Goal: Check status: Check status

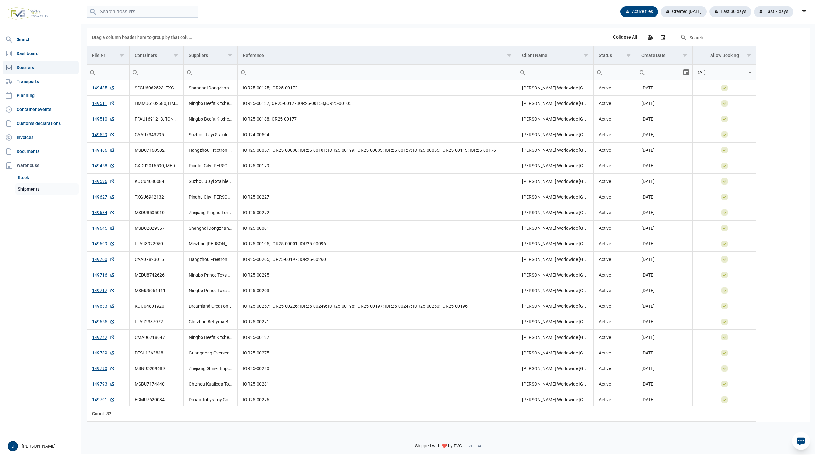
click at [27, 188] on link "Shipments" at bounding box center [46, 188] width 63 height 11
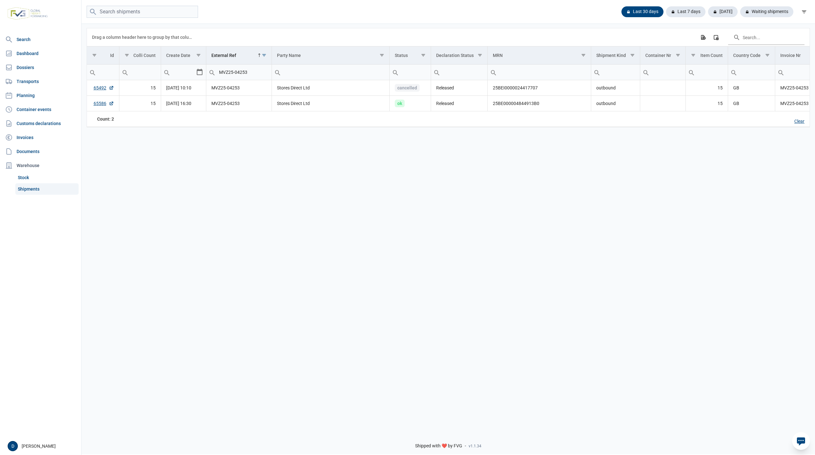
click at [797, 122] on div "Clear" at bounding box center [800, 121] width 20 height 11
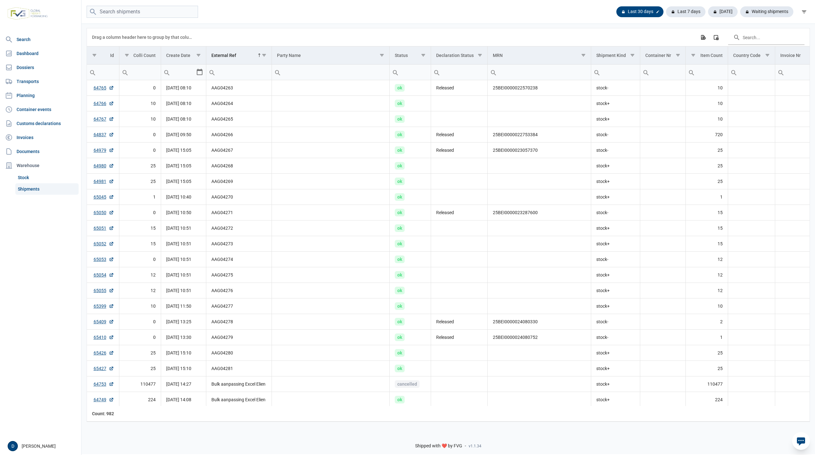
click at [633, 7] on div "Last 30 days" at bounding box center [640, 11] width 47 height 11
click at [475, 15] on div "Last 30 days Last 7 days Today Waiting shipments" at bounding box center [449, 12] width 734 height 12
click at [761, 11] on div "Waiting shipments" at bounding box center [764, 11] width 58 height 11
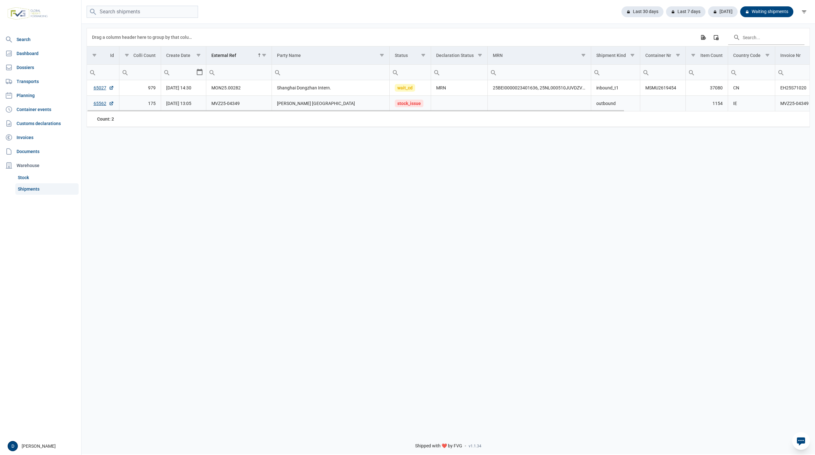
click at [412, 104] on span "stock_issue" at bounding box center [409, 104] width 29 height 8
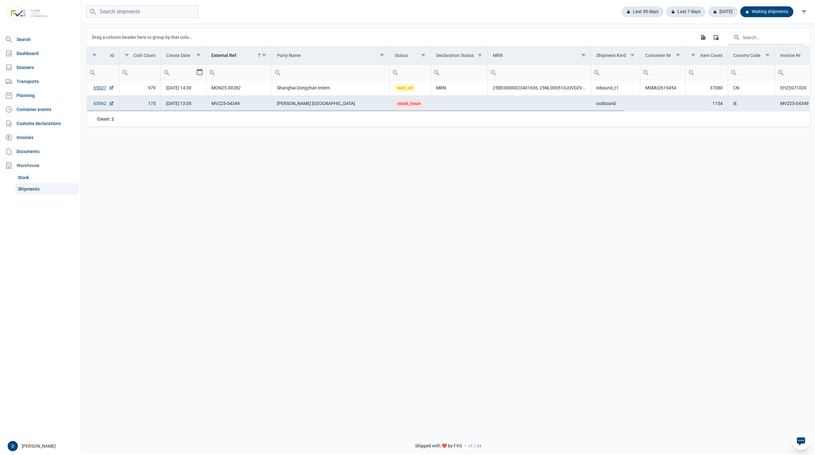
click at [99, 106] on link "65562" at bounding box center [104, 103] width 20 height 6
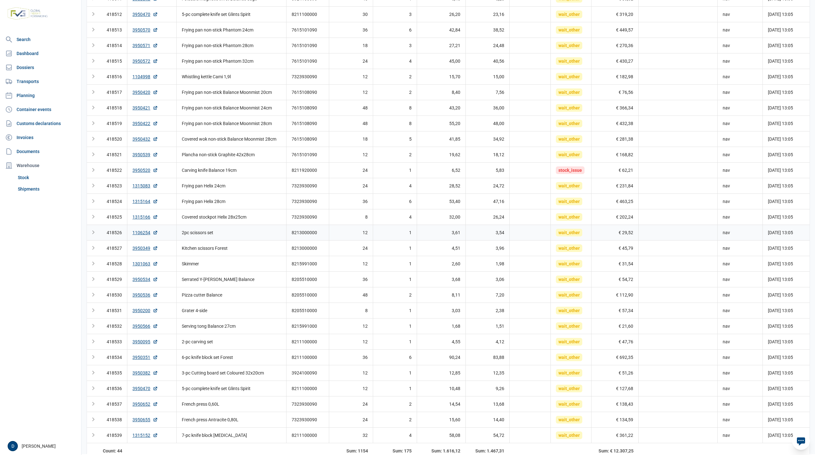
scroll to position [353, 0]
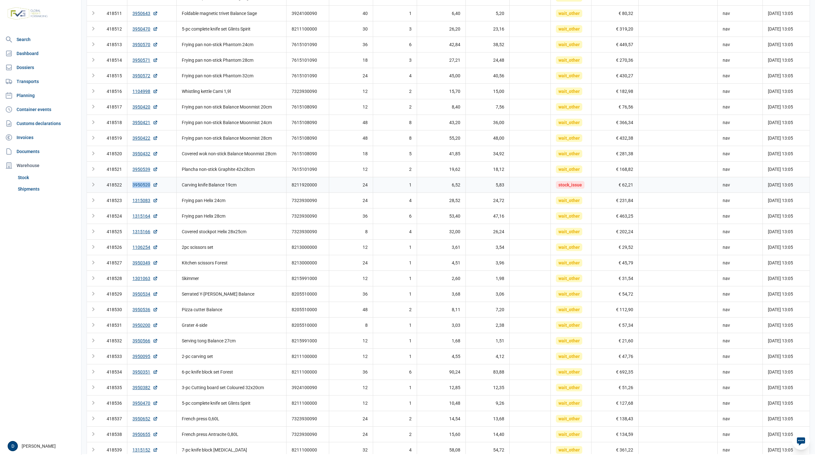
drag, startPoint x: 131, startPoint y: 191, endPoint x: 152, endPoint y: 191, distance: 21.0
click at [152, 191] on td "3950520" at bounding box center [151, 185] width 49 height 16
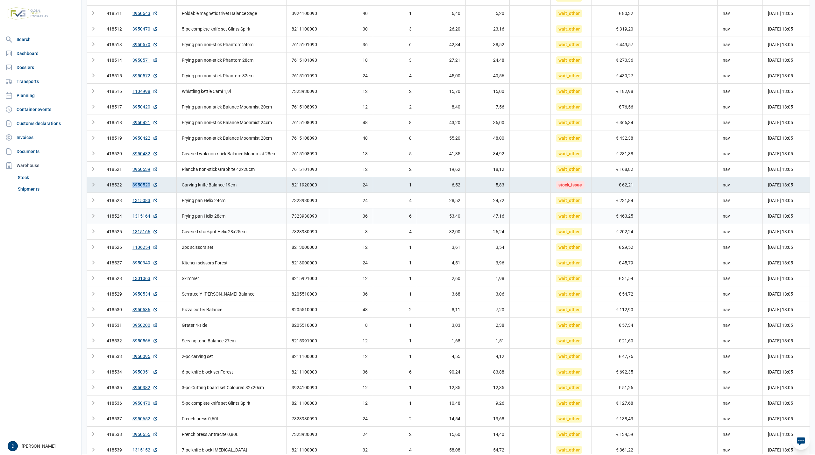
copy link "3950520"
click at [261, 193] on td "Carving knife Balance 19cm" at bounding box center [232, 185] width 110 height 16
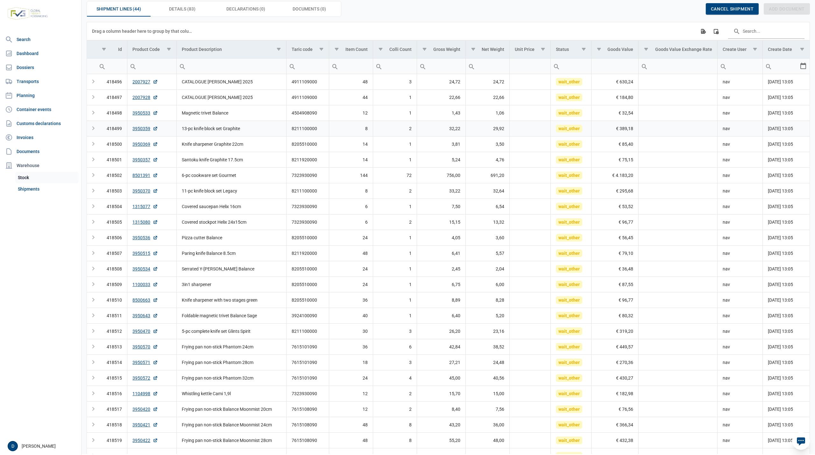
scroll to position [0, 0]
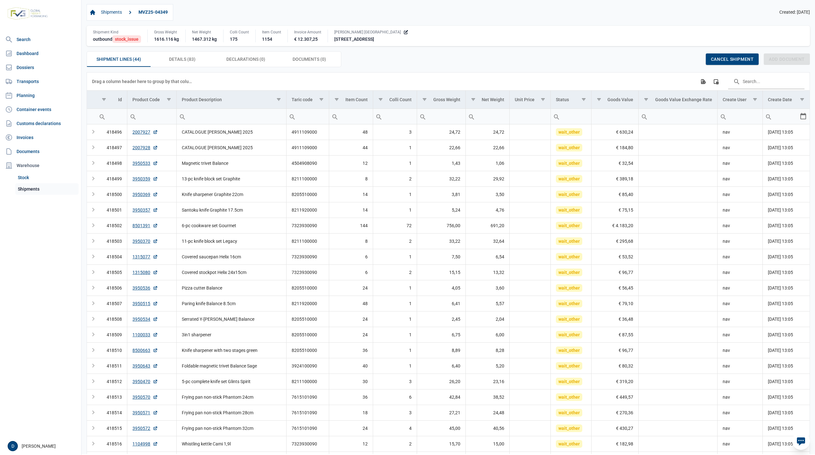
click at [30, 186] on link "Shipments" at bounding box center [46, 188] width 63 height 11
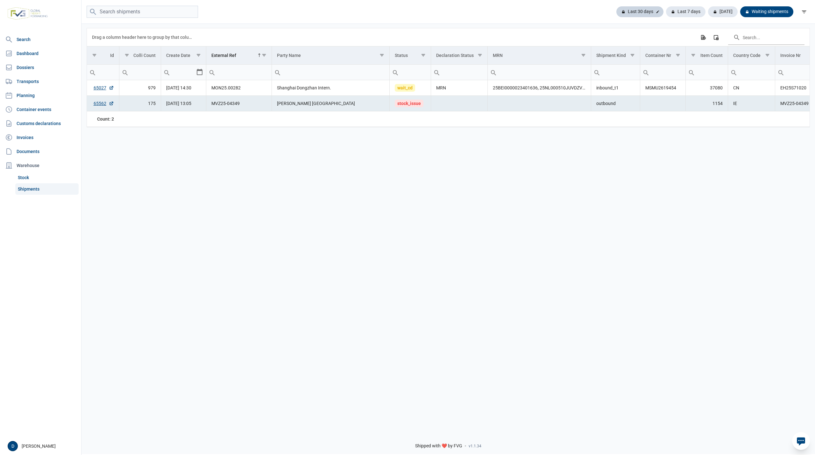
click at [666, 9] on div "Last 30 days" at bounding box center [685, 11] width 39 height 11
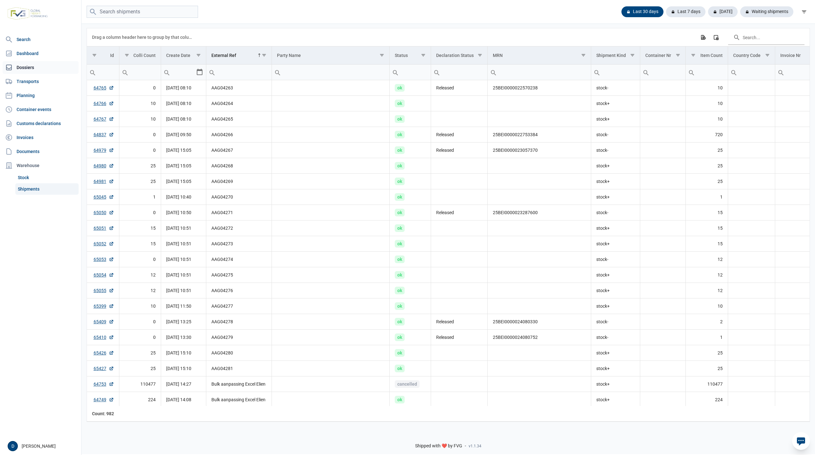
click at [27, 65] on link "Dossiers" at bounding box center [41, 67] width 76 height 13
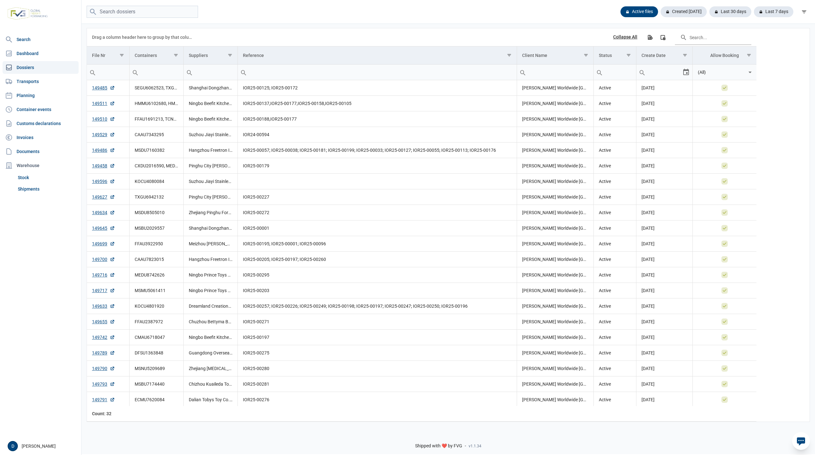
click at [154, 75] on input "Filter cell" at bounding box center [157, 72] width 54 height 15
type input "FFAU"
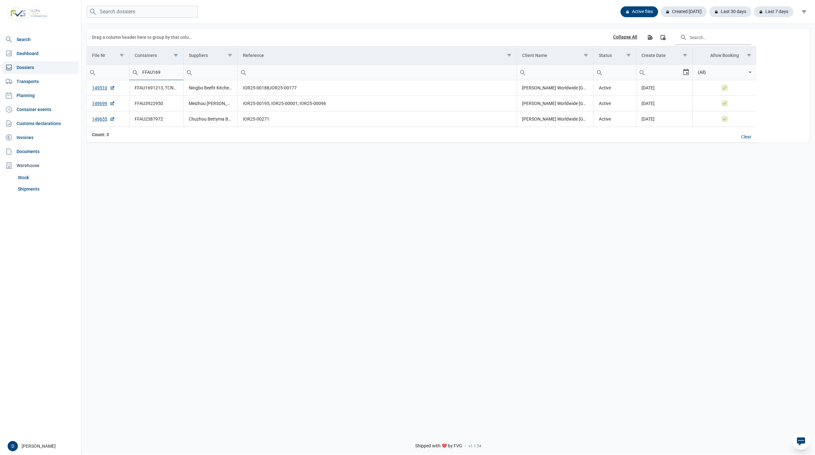
type input "FFAU169"
type input "FFAU1691213"
drag, startPoint x: 91, startPoint y: 92, endPoint x: 104, endPoint y: 92, distance: 13.7
click at [104, 92] on td "149510" at bounding box center [108, 88] width 42 height 16
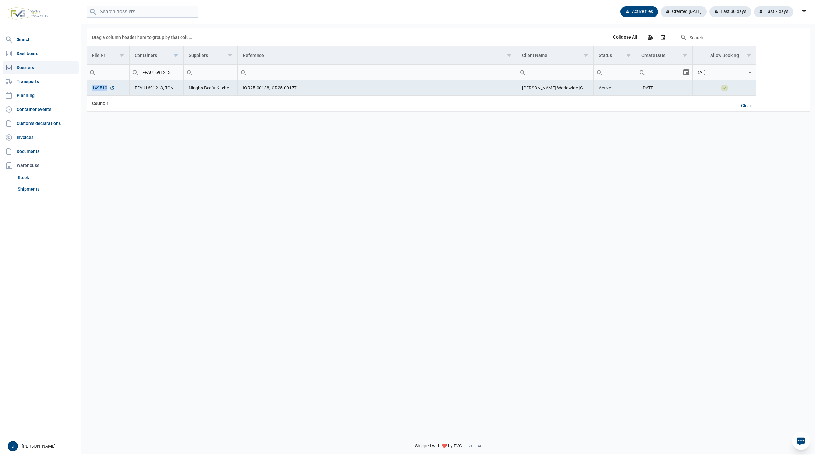
copy link "149510"
click at [24, 338] on nav "Search Dashboard Dossiers Transports Planning Container events Customs declarat…" at bounding box center [40, 235] width 81 height 404
drag, startPoint x: 171, startPoint y: 73, endPoint x: 125, endPoint y: 71, distance: 45.6
click at [125, 71] on tr "FFAU1691213 Contains Does not contain Starts with Ends with Equals Does not equ…" at bounding box center [422, 73] width 670 height 16
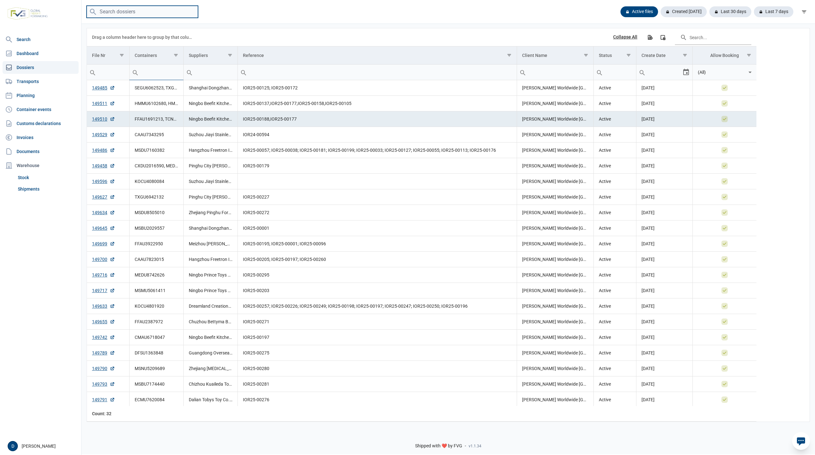
click at [115, 11] on input "search" at bounding box center [142, 12] width 111 height 12
type input "KOCU4080084"
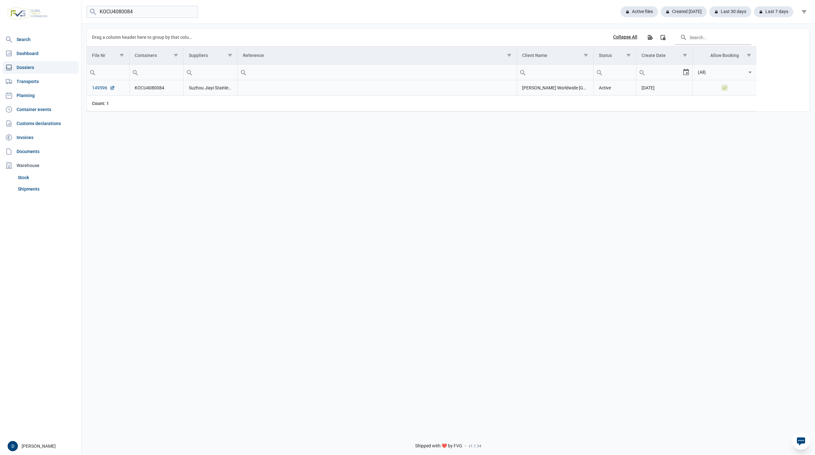
click at [96, 87] on link "149596" at bounding box center [103, 88] width 23 height 6
drag, startPoint x: 145, startPoint y: 13, endPoint x: 85, endPoint y: 15, distance: 59.3
click at [85, 15] on div "KOCU4080084 Active files Created [DATE] Last 30 days Last 7 days" at bounding box center [449, 12] width 734 height 12
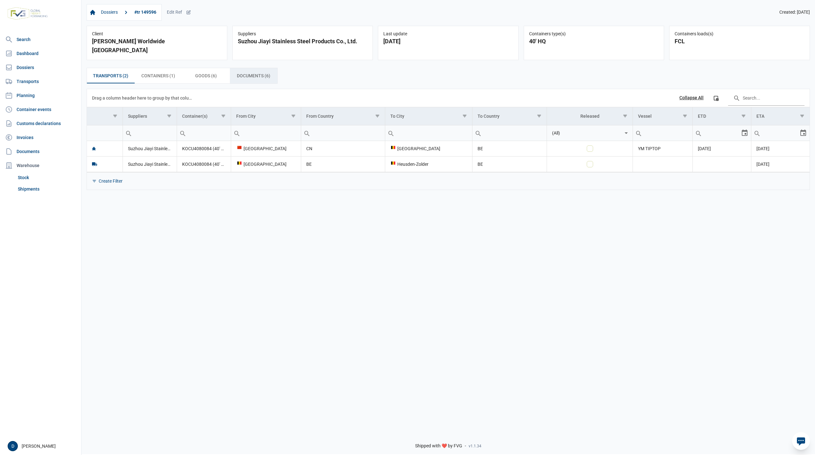
click at [242, 72] on span "Documents (6) Documents (6)" at bounding box center [253, 76] width 33 height 8
